Goal: Transaction & Acquisition: Purchase product/service

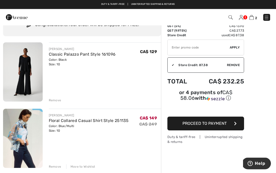
scroll to position [18, 0]
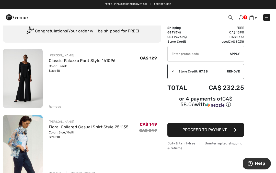
click at [38, 85] on img at bounding box center [23, 78] width 40 height 59
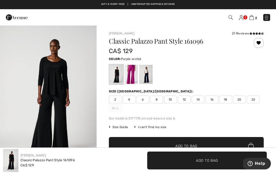
click at [134, 76] on div at bounding box center [130, 74] width 13 height 19
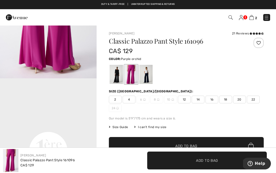
click at [254, 18] on img at bounding box center [252, 17] width 4 height 5
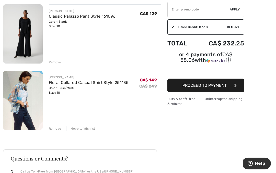
scroll to position [63, 0]
click at [25, 102] on img at bounding box center [23, 100] width 40 height 59
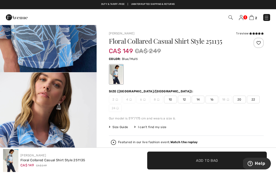
scroll to position [706, 0]
click at [229, 18] on img at bounding box center [231, 17] width 4 height 4
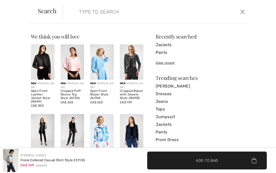
scroll to position [0, 0]
click at [162, 133] on link "Pants" at bounding box center [200, 133] width 89 height 8
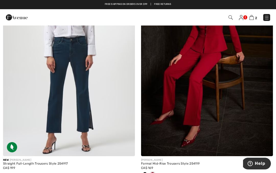
scroll to position [2412, 0]
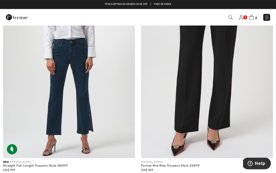
scroll to position [2382, 0]
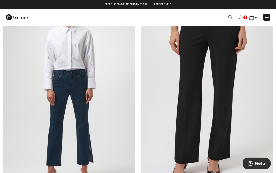
click at [195, 100] on img at bounding box center [207, 91] width 132 height 198
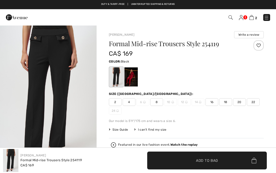
checkbox input "true"
click at [230, 19] on img at bounding box center [231, 17] width 4 height 4
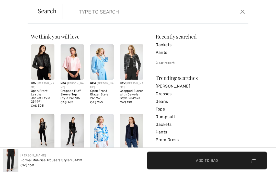
click at [97, 14] on input "search" at bounding box center [136, 11] width 123 height 15
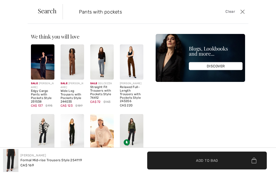
type input "Pants with pockets"
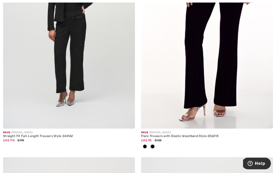
scroll to position [787, 0]
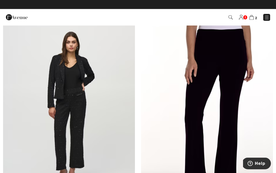
click at [231, 109] on img at bounding box center [207, 108] width 132 height 198
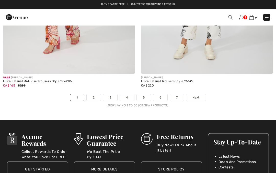
scroll to position [4102, 0]
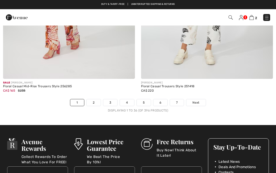
click at [199, 101] on span "Next" at bounding box center [195, 102] width 7 height 5
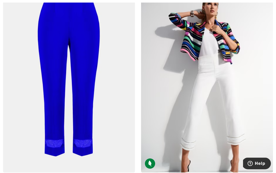
scroll to position [1751, 0]
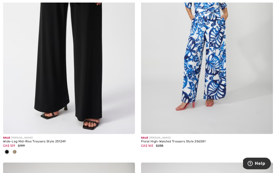
scroll to position [2242, 0]
click at [17, 150] on div at bounding box center [15, 152] width 8 height 8
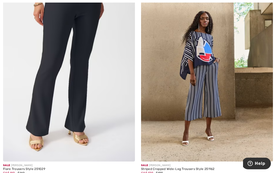
scroll to position [3382, 0]
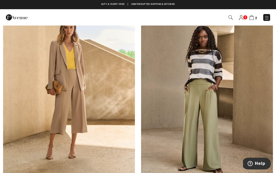
scroll to position [2907, 0]
click at [211, 118] on img at bounding box center [207, 85] width 132 height 198
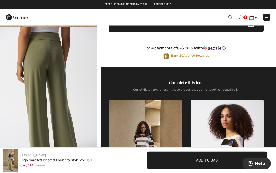
scroll to position [138, 0]
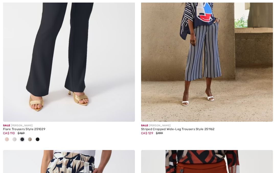
scroll to position [3423, 0]
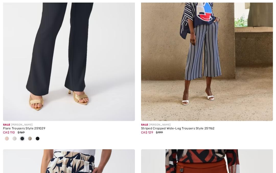
click at [15, 137] on span at bounding box center [15, 139] width 4 height 4
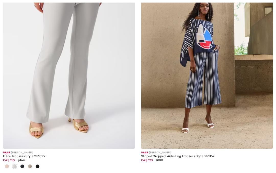
scroll to position [3435, 0]
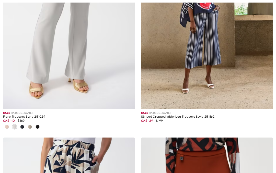
click at [83, 62] on img at bounding box center [69, 11] width 132 height 198
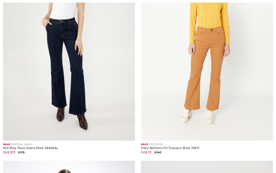
scroll to position [3856, 0]
click at [76, 81] on img at bounding box center [69, 42] width 132 height 198
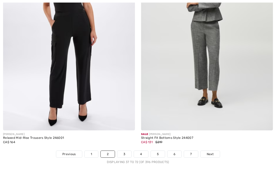
scroll to position [4084, 0]
click at [215, 151] on link "Next" at bounding box center [210, 154] width 19 height 7
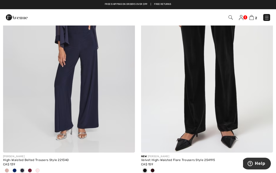
scroll to position [2432, 0]
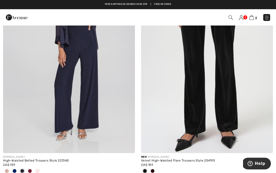
click at [92, 92] on img at bounding box center [69, 55] width 132 height 198
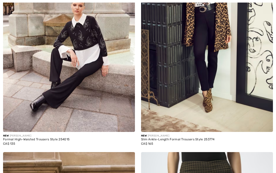
scroll to position [3822, 0]
click at [74, 81] on img at bounding box center [69, 33] width 132 height 198
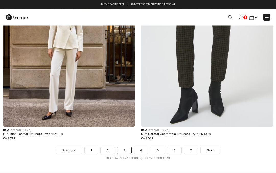
scroll to position [4046, 0]
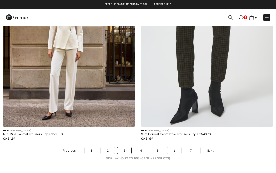
click at [71, 89] on img at bounding box center [69, 28] width 132 height 198
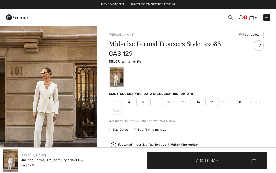
checkbox input "true"
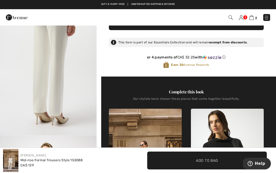
scroll to position [146, 0]
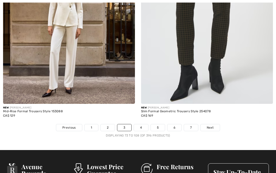
click at [143, 124] on link "4" at bounding box center [141, 127] width 14 height 7
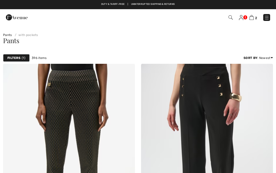
checkbox input "true"
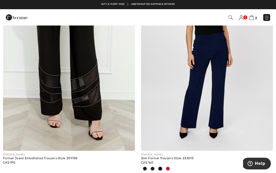
scroll to position [1225, 0]
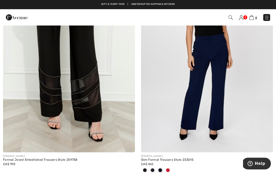
click at [175, 115] on img at bounding box center [207, 54] width 132 height 198
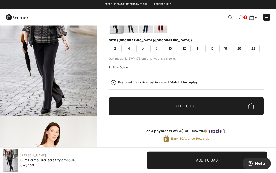
scroll to position [40, 0]
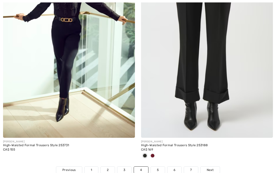
scroll to position [4069, 0]
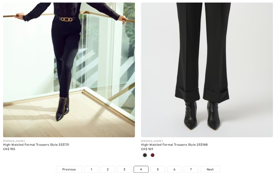
click at [158, 166] on link "5" at bounding box center [158, 169] width 14 height 7
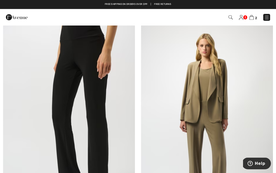
scroll to position [1919, 0]
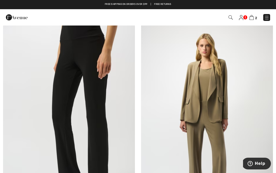
click at [82, 125] on img at bounding box center [69, 124] width 132 height 198
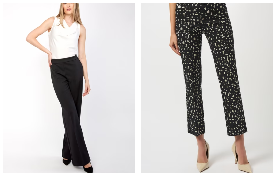
scroll to position [2644, 0]
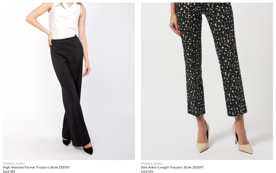
click at [77, 125] on img at bounding box center [69, 61] width 132 height 198
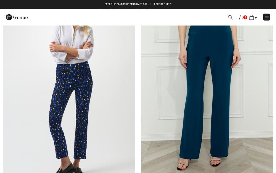
scroll to position [2889, 0]
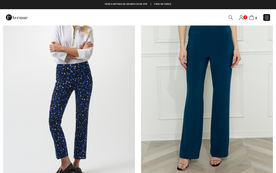
click at [198, 106] on img at bounding box center [207, 86] width 132 height 198
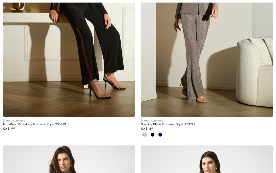
scroll to position [3846, 0]
click at [153, 133] on span at bounding box center [153, 135] width 4 height 4
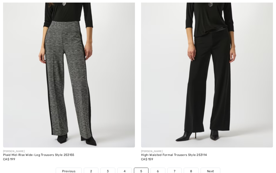
scroll to position [4042, 0]
click at [196, 99] on img at bounding box center [207, 49] width 132 height 198
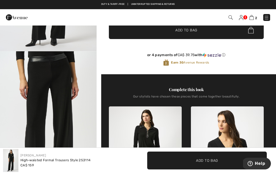
scroll to position [118, 0]
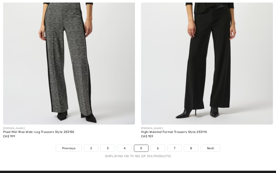
click at [157, 145] on link "6" at bounding box center [158, 148] width 14 height 7
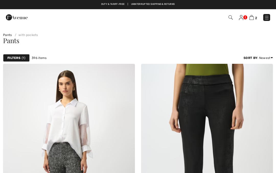
checkbox input "true"
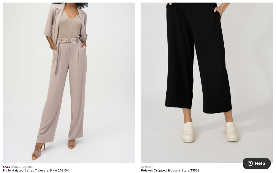
scroll to position [3808, 0]
click at [86, 107] on img at bounding box center [69, 64] width 132 height 198
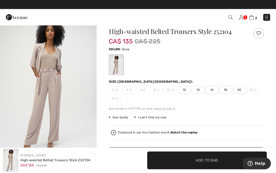
scroll to position [10, 0]
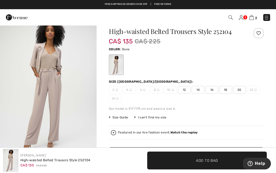
click at [184, 89] on span "12" at bounding box center [184, 90] width 13 height 8
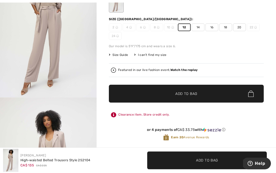
scroll to position [72, 0]
click at [188, 96] on span "Add to Bag" at bounding box center [186, 93] width 22 height 5
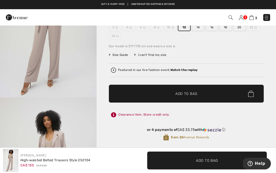
click at [133, 60] on div at bounding box center [138, 86] width 276 height 173
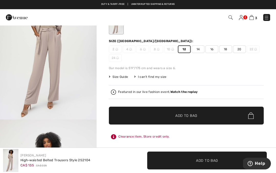
scroll to position [0, 0]
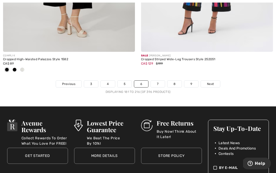
scroll to position [4146, 0]
click at [157, 81] on link "7" at bounding box center [158, 84] width 14 height 7
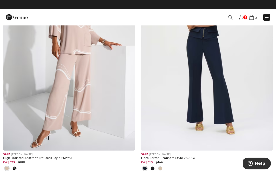
scroll to position [321, 0]
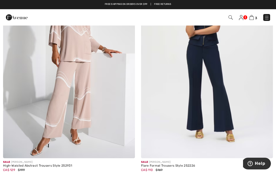
click at [196, 96] on img at bounding box center [207, 60] width 132 height 198
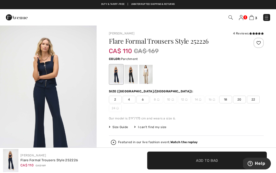
click at [148, 74] on div at bounding box center [145, 74] width 13 height 19
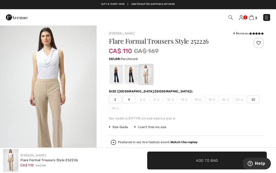
click at [191, 70] on div at bounding box center [186, 74] width 155 height 21
click at [129, 77] on div at bounding box center [130, 74] width 13 height 19
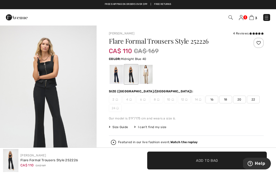
click at [117, 75] on div at bounding box center [116, 74] width 13 height 19
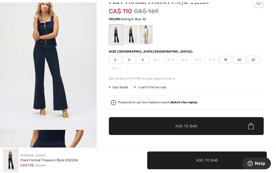
scroll to position [40, 0]
click at [141, 60] on span "6" at bounding box center [143, 60] width 13 height 8
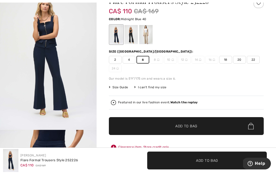
click at [183, 126] on span "Add to Bag" at bounding box center [186, 126] width 22 height 5
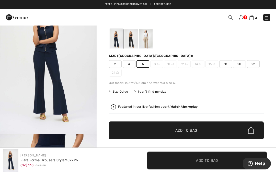
scroll to position [0, 0]
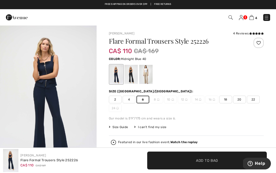
click at [134, 71] on div at bounding box center [130, 74] width 13 height 19
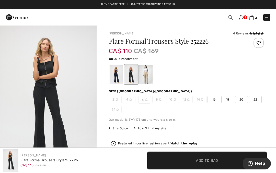
click at [146, 76] on div at bounding box center [145, 74] width 13 height 19
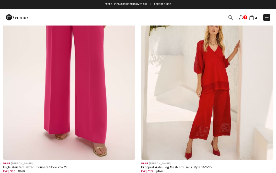
scroll to position [546, 0]
click at [87, 117] on img at bounding box center [69, 61] width 132 height 198
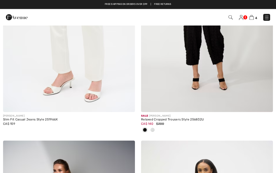
scroll to position [820, 0]
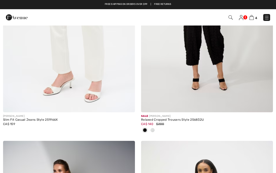
click at [154, 129] on span at bounding box center [153, 130] width 4 height 4
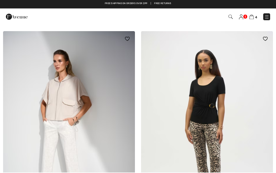
scroll to position [1003, 0]
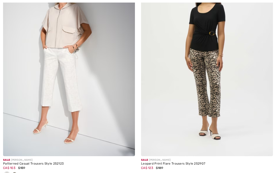
click at [16, 172] on div at bounding box center [15, 175] width 8 height 8
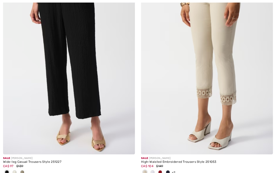
scroll to position [3154, 0]
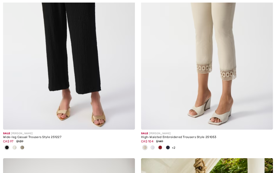
click at [14, 146] on span at bounding box center [15, 148] width 4 height 4
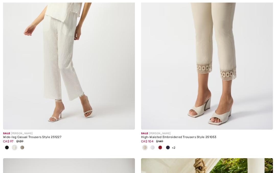
click at [22, 146] on span at bounding box center [22, 148] width 4 height 4
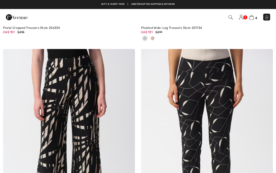
scroll to position [3704, 0]
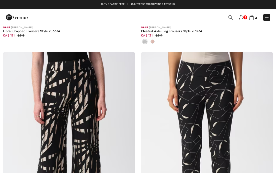
click at [107, 140] on img at bounding box center [69, 151] width 132 height 198
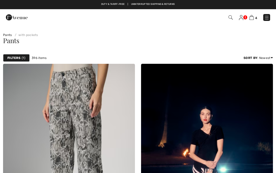
checkbox input "true"
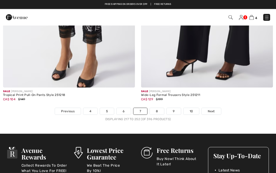
scroll to position [4093, 0]
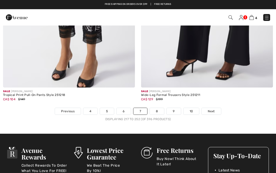
click at [157, 110] on link "8" at bounding box center [157, 111] width 14 height 7
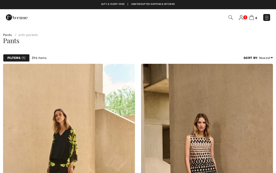
checkbox input "true"
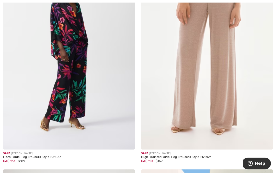
scroll to position [567, 0]
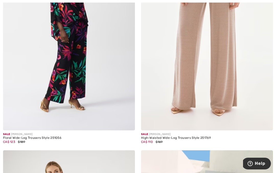
click at [189, 84] on img at bounding box center [207, 32] width 132 height 198
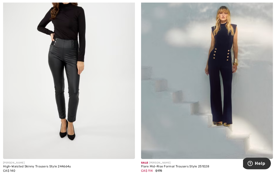
scroll to position [2419, 0]
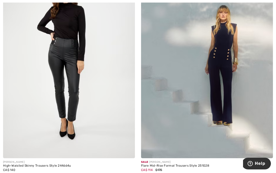
click at [193, 115] on img at bounding box center [207, 60] width 132 height 198
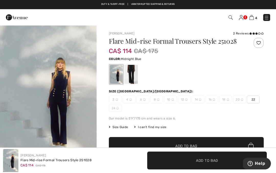
click at [130, 78] on div at bounding box center [130, 74] width 13 height 19
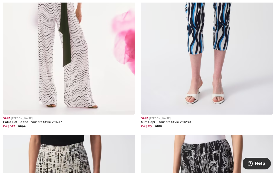
scroll to position [2952, 0]
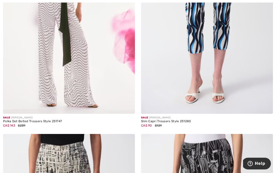
click at [67, 76] on img at bounding box center [69, 15] width 132 height 198
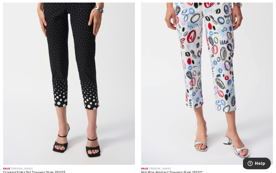
scroll to position [3337, 0]
click at [93, 80] on img at bounding box center [69, 66] width 132 height 198
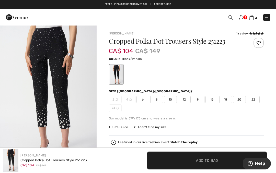
click at [173, 98] on span "10" at bounding box center [170, 100] width 13 height 8
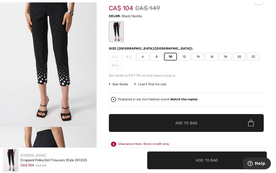
scroll to position [45, 0]
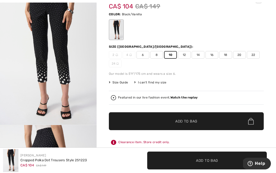
click at [187, 119] on span "Add to Bag" at bounding box center [186, 121] width 22 height 5
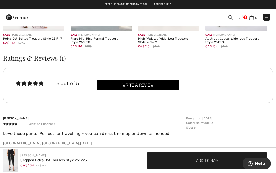
scroll to position [854, 0]
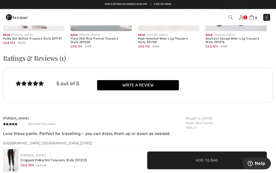
click at [72, 81] on div "5 out of 5" at bounding box center [76, 84] width 41 height 7
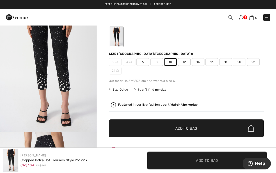
scroll to position [0, 0]
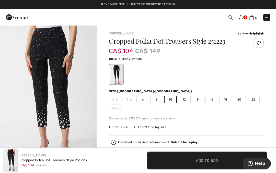
click at [170, 100] on span "10" at bounding box center [170, 100] width 13 height 8
click at [181, 161] on span "✔ Added to Bag Add to Bag" at bounding box center [207, 161] width 120 height 18
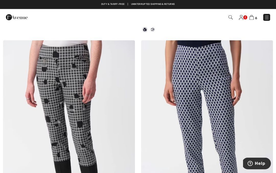
scroll to position [3704, 0]
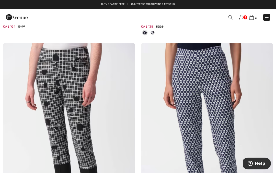
click at [158, 173] on img at bounding box center [207, 143] width 132 height 198
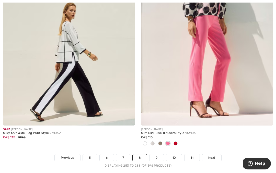
scroll to position [4038, 0]
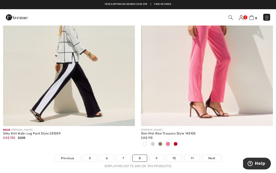
click at [153, 142] on span at bounding box center [153, 144] width 4 height 4
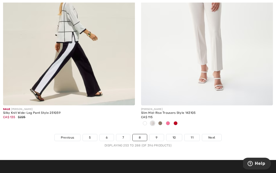
scroll to position [4059, 0]
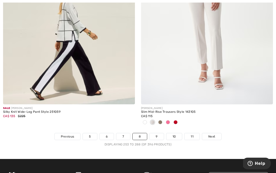
click at [162, 121] on span at bounding box center [160, 123] width 4 height 4
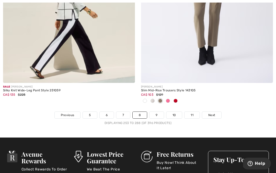
scroll to position [4081, 0]
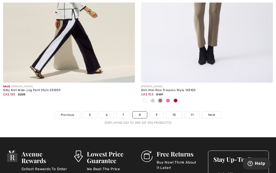
click at [158, 112] on link "9" at bounding box center [157, 115] width 14 height 7
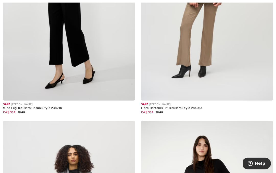
scroll to position [379, 0]
click at [195, 57] on img at bounding box center [207, 2] width 132 height 198
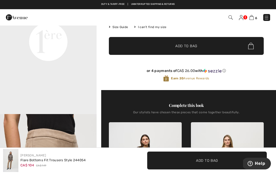
scroll to position [99, 0]
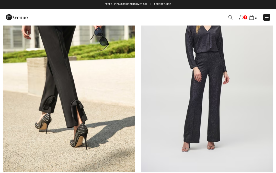
scroll to position [1188, 0]
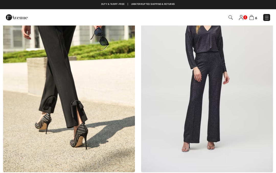
click at [198, 115] on img at bounding box center [207, 74] width 132 height 198
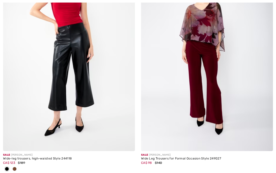
scroll to position [1747, 0]
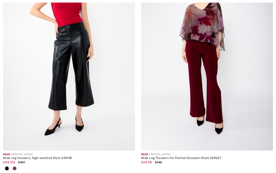
click at [211, 98] on img at bounding box center [207, 52] width 132 height 198
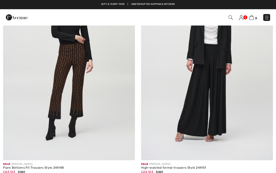
scroll to position [2187, 0]
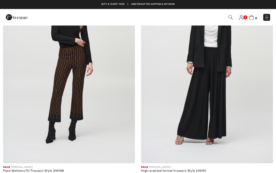
click at [224, 109] on img at bounding box center [207, 65] width 132 height 198
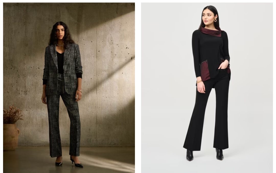
scroll to position [3085, 0]
click at [200, 129] on img at bounding box center [207, 83] width 132 height 198
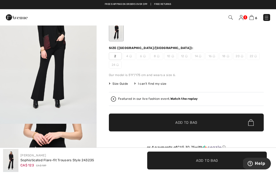
scroll to position [35, 0]
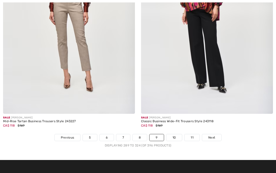
scroll to position [4025, 0]
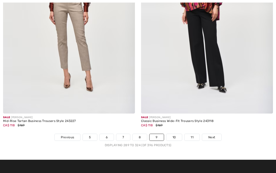
click at [212, 74] on img at bounding box center [207, 15] width 132 height 198
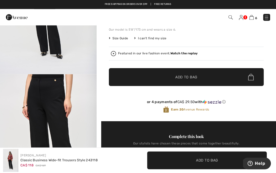
scroll to position [92, 0]
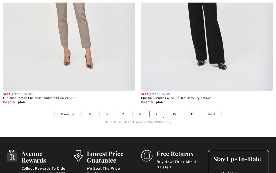
click at [176, 111] on link "10" at bounding box center [174, 114] width 16 height 7
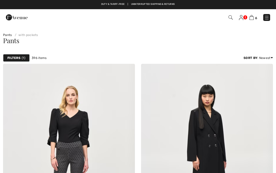
checkbox input "true"
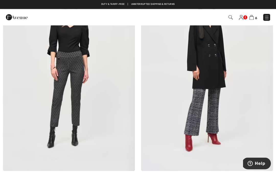
scroll to position [80, 0]
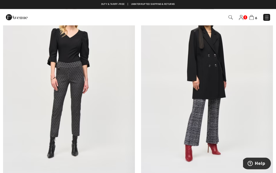
click at [199, 127] on img at bounding box center [207, 83] width 132 height 198
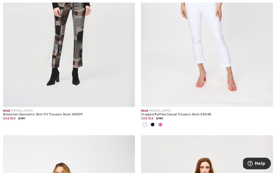
scroll to position [599, 0]
click at [81, 40] on img at bounding box center [69, 8] width 132 height 198
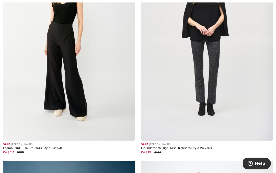
scroll to position [792, 0]
click at [66, 54] on img at bounding box center [69, 42] width 132 height 198
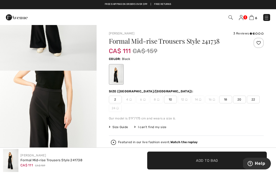
scroll to position [92, 0]
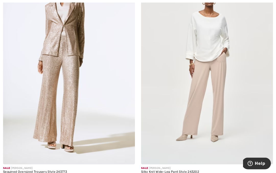
scroll to position [1204, 0]
click at [184, 126] on img at bounding box center [207, 66] width 132 height 198
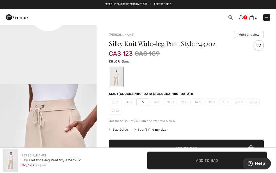
scroll to position [376, 0]
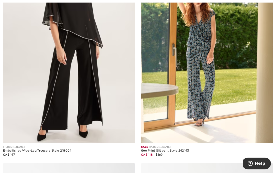
scroll to position [3401, 0]
click at [206, 82] on img at bounding box center [207, 45] width 132 height 198
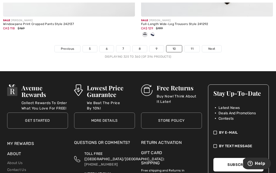
scroll to position [4190, 0]
click at [188, 46] on link "11" at bounding box center [192, 49] width 15 height 7
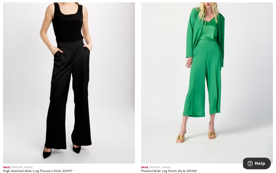
scroll to position [534, 0]
click at [73, 71] on img at bounding box center [69, 65] width 132 height 198
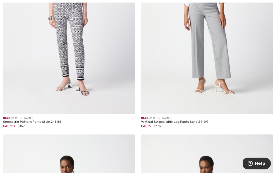
scroll to position [801, 0]
click at [197, 70] on img at bounding box center [207, 15] width 132 height 198
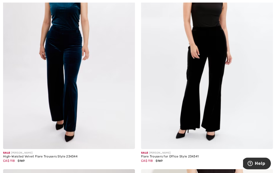
scroll to position [2874, 0]
click at [218, 85] on img at bounding box center [207, 50] width 132 height 198
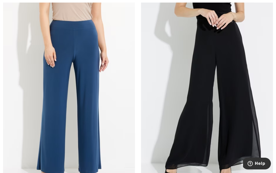
scroll to position [3270, 0]
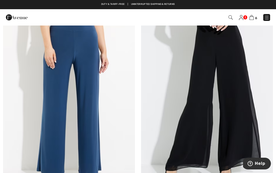
click at [82, 61] on img at bounding box center [69, 99] width 132 height 198
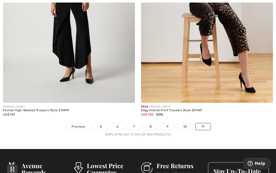
scroll to position [4036, 0]
click at [205, 123] on link "11" at bounding box center [203, 126] width 15 height 7
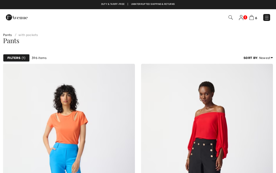
checkbox input "true"
click at [254, 20] on img at bounding box center [252, 17] width 4 height 5
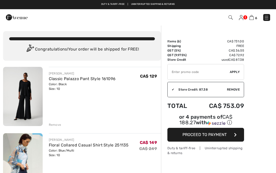
click at [243, 18] on img at bounding box center [241, 17] width 4 height 5
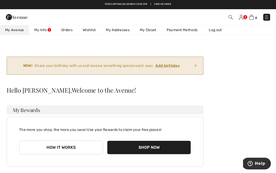
click at [253, 18] on img at bounding box center [252, 17] width 4 height 5
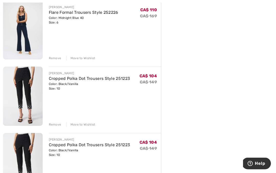
scroll to position [266, 0]
click at [60, 173] on div "JOSEPH RIBKOFF Classic Palazzo Pant Style 161096 Color: Black Size: 10 Final Sa…" at bounding box center [82, 64] width 158 height 527
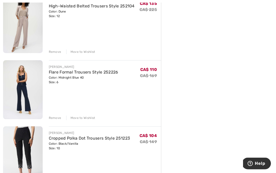
scroll to position [206, 0]
click at [26, 85] on img at bounding box center [23, 89] width 40 height 59
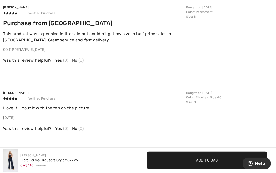
scroll to position [990, 0]
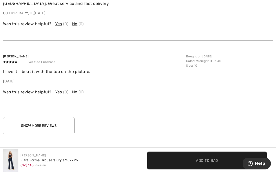
click at [40, 124] on button "Show More Reviews" at bounding box center [39, 125] width 72 height 17
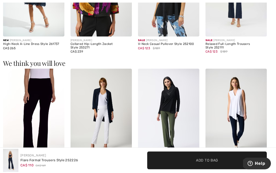
scroll to position [607, 0]
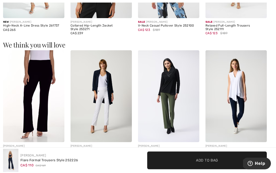
click at [167, 101] on img at bounding box center [168, 97] width 61 height 92
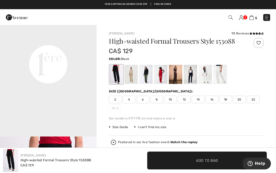
scroll to position [324, 0]
click at [131, 75] on div at bounding box center [130, 74] width 13 height 19
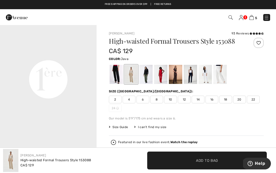
scroll to position [307, 0]
click at [146, 78] on div at bounding box center [145, 74] width 13 height 19
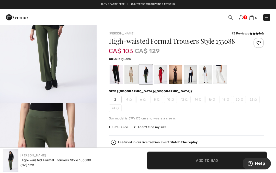
scroll to position [0, 0]
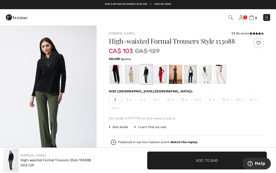
click at [163, 74] on div at bounding box center [160, 74] width 13 height 19
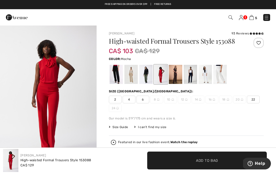
click at [176, 78] on div at bounding box center [175, 74] width 13 height 19
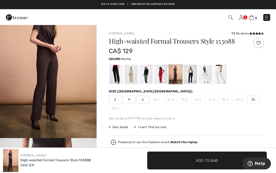
scroll to position [29, 0]
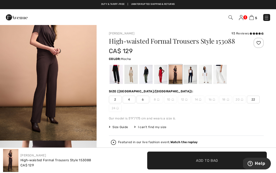
click at [192, 75] on div at bounding box center [190, 74] width 13 height 19
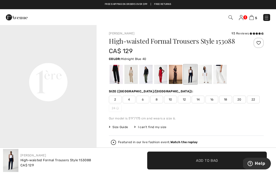
scroll to position [303, 0]
click at [205, 76] on div at bounding box center [205, 74] width 13 height 19
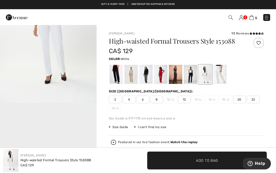
scroll to position [0, 0]
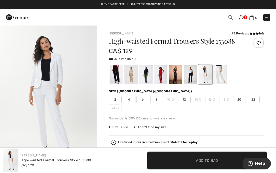
click at [222, 75] on div at bounding box center [219, 74] width 13 height 19
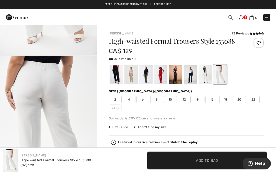
scroll to position [102, 0]
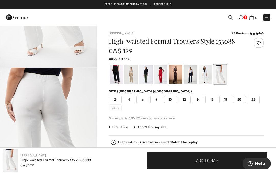
click at [115, 76] on div at bounding box center [116, 74] width 13 height 19
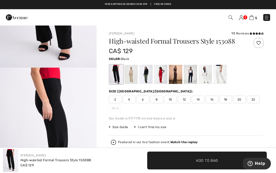
scroll to position [0, 0]
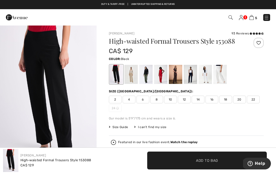
click at [172, 99] on span "10" at bounding box center [170, 100] width 13 height 8
click at [185, 160] on span "✔ Added to Bag" at bounding box center [199, 160] width 31 height 5
click at [252, 18] on img at bounding box center [252, 17] width 4 height 5
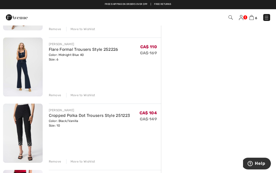
scroll to position [222, 0]
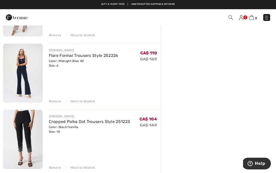
click at [34, 76] on img at bounding box center [23, 73] width 40 height 59
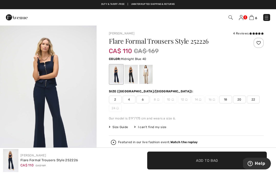
click at [146, 76] on div at bounding box center [145, 74] width 13 height 19
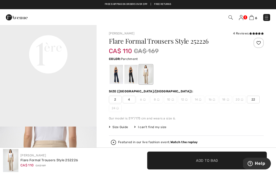
scroll to position [331, 0]
click at [131, 76] on div at bounding box center [130, 74] width 13 height 19
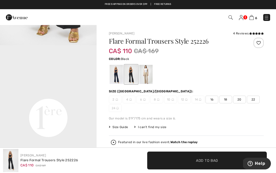
scroll to position [0, 0]
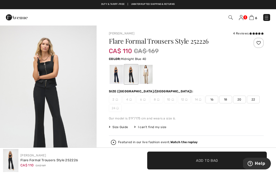
click at [113, 77] on div at bounding box center [116, 74] width 13 height 19
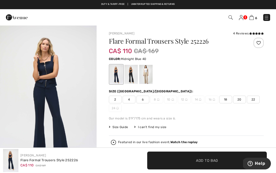
click at [133, 78] on div at bounding box center [130, 74] width 13 height 19
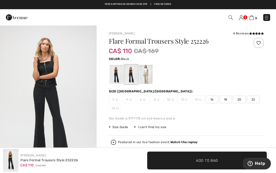
click at [253, 18] on img at bounding box center [252, 17] width 4 height 5
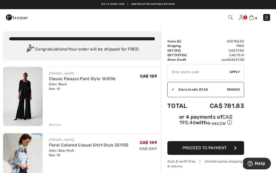
click at [23, 104] on img at bounding box center [23, 96] width 40 height 59
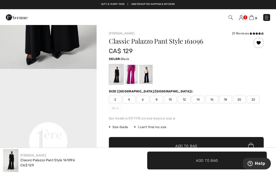
click at [96, 109] on video "Your browser does not support the video tag." at bounding box center [48, 93] width 97 height 48
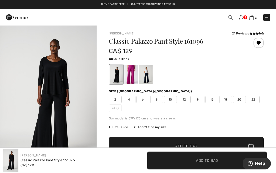
click at [254, 19] on img at bounding box center [252, 17] width 4 height 5
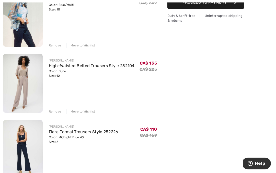
scroll to position [146, 0]
click at [31, 90] on img at bounding box center [23, 83] width 40 height 59
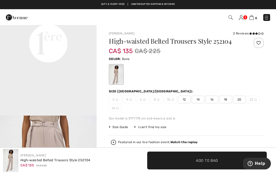
scroll to position [344, 0]
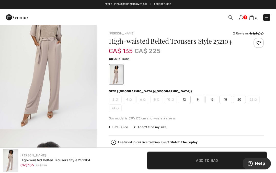
click at [253, 19] on img at bounding box center [252, 17] width 4 height 5
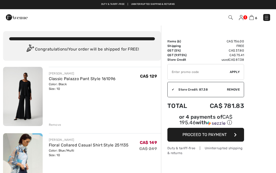
checkbox input "true"
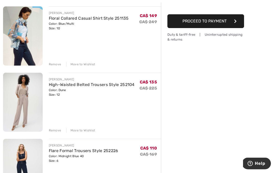
scroll to position [127, 0]
click at [55, 127] on div "Remove Move to Wishlist" at bounding box center [105, 130] width 112 height 6
click at [56, 132] on div "Remove" at bounding box center [55, 130] width 13 height 5
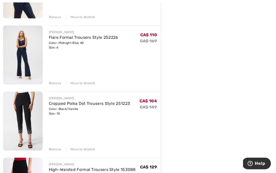
scroll to position [174, 0]
click at [28, 125] on img at bounding box center [23, 121] width 40 height 59
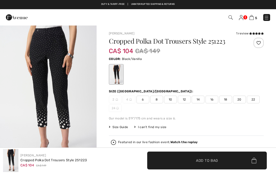
checkbox input "true"
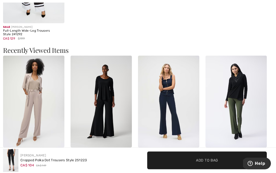
scroll to position [726, 0]
click at [244, 118] on img at bounding box center [236, 102] width 61 height 92
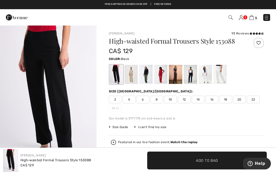
click at [253, 17] on img at bounding box center [252, 17] width 4 height 5
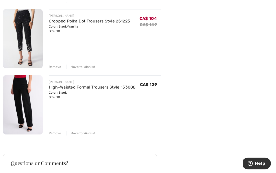
scroll to position [259, 0]
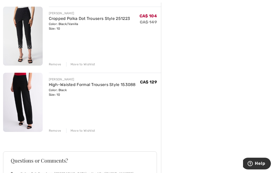
click at [28, 101] on img at bounding box center [23, 102] width 40 height 59
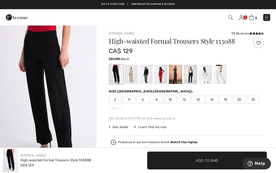
click at [161, 73] on div at bounding box center [160, 74] width 13 height 19
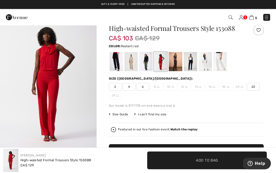
scroll to position [13, 0]
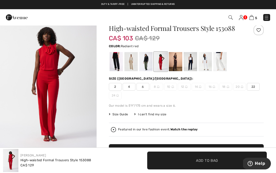
click at [206, 60] on div at bounding box center [205, 61] width 13 height 19
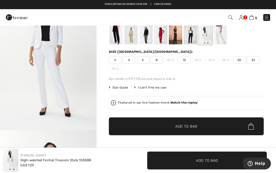
scroll to position [40, 0]
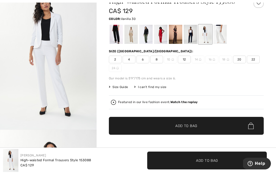
click at [221, 37] on div at bounding box center [219, 34] width 13 height 19
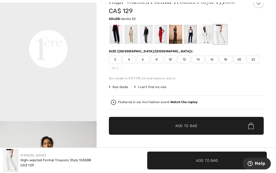
scroll to position [293, 0]
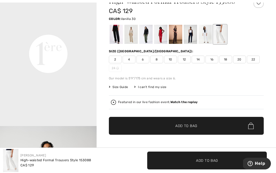
click at [176, 33] on div at bounding box center [175, 34] width 13 height 19
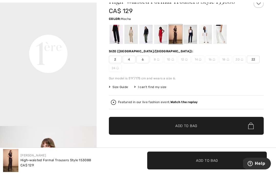
scroll to position [0, 0]
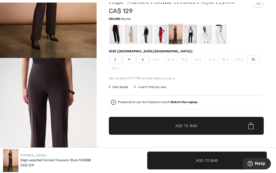
click at [162, 36] on div at bounding box center [160, 34] width 13 height 19
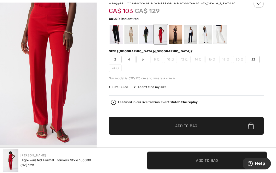
scroll to position [130, 0]
click at [148, 36] on div at bounding box center [145, 34] width 13 height 19
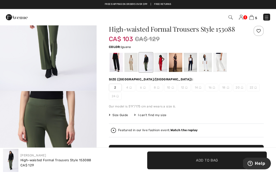
scroll to position [0, 0]
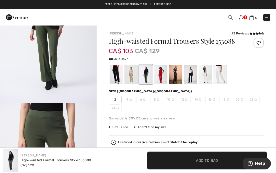
click at [134, 74] on div at bounding box center [130, 74] width 13 height 19
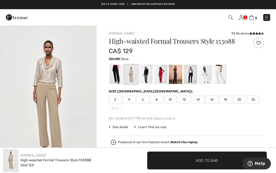
click at [252, 19] on img at bounding box center [252, 17] width 4 height 5
